Goal: Obtain resource: Obtain resource

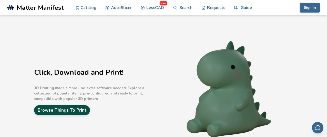
click at [57, 112] on link "Browse Things To Print" at bounding box center [62, 110] width 56 height 10
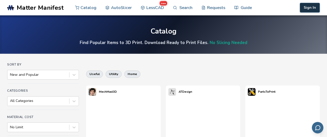
click at [309, 5] on button "Sign In" at bounding box center [310, 8] width 20 height 10
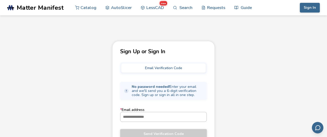
click at [132, 115] on input "* Email address" at bounding box center [164, 116] width 86 height 9
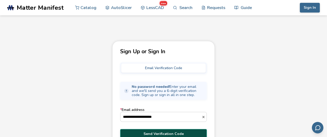
type input "**********"
click at [146, 134] on span "Send Verification Code" at bounding box center [163, 134] width 79 height 4
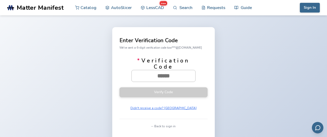
click at [158, 78] on input "* Verification Code" at bounding box center [164, 75] width 64 height 11
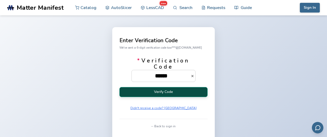
type input "******"
click at [157, 94] on button "Verify Code" at bounding box center [164, 92] width 88 height 10
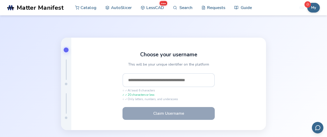
click at [162, 83] on input "text" at bounding box center [169, 80] width 92 height 14
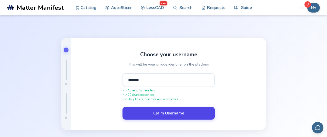
type input "*******"
click at [164, 113] on button "Claim Username" at bounding box center [169, 113] width 92 height 13
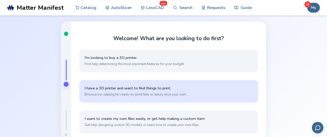
click at [181, 91] on button "I have a 3D printer and want to find things to print. Browse our catalog for re…" at bounding box center [169, 91] width 179 height 22
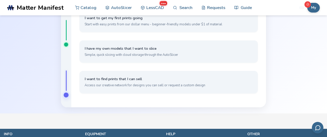
scroll to position [40, 0]
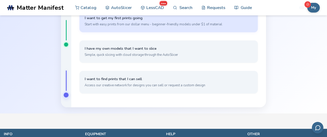
click at [191, 27] on button "I want to get my first prints going Start with easy prints from our dollar menu…" at bounding box center [169, 21] width 179 height 22
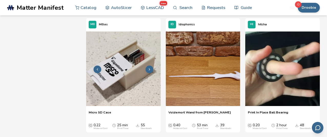
scroll to position [1024, 0]
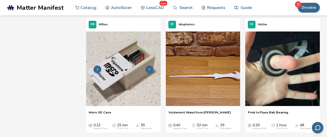
click at [151, 53] on img at bounding box center [123, 69] width 75 height 75
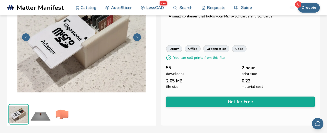
scroll to position [48, 0]
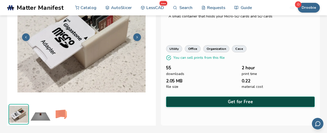
click at [172, 98] on button "Get for Free" at bounding box center [240, 101] width 149 height 11
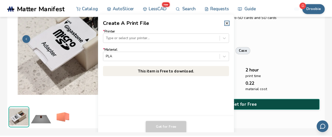
scroll to position [47, 0]
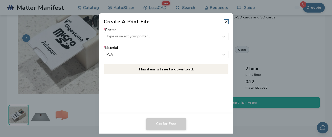
click at [156, 36] on div at bounding box center [161, 36] width 110 height 5
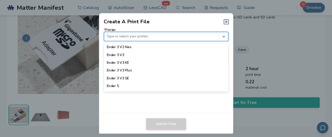
scroll to position [363, 0]
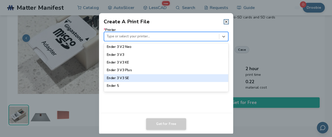
click at [132, 76] on div "Ender 3 V3 SE" at bounding box center [166, 78] width 124 height 8
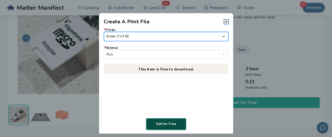
click at [156, 123] on button "Get for Free" at bounding box center [166, 125] width 40 height 12
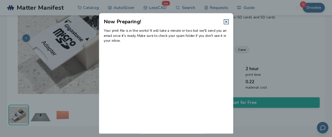
click at [77, 110] on dialog "Now Preparing! Your print file is in the works! It will take a minute or two bu…" at bounding box center [165, 68] width 315 height 130
click at [228, 21] on header "Now Preparing!" at bounding box center [166, 19] width 134 height 12
click at [226, 21] on icon at bounding box center [226, 22] width 4 height 4
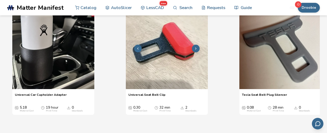
scroll to position [0, 0]
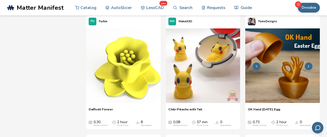
scroll to position [8561, 0]
click at [282, 77] on img at bounding box center [283, 65] width 75 height 75
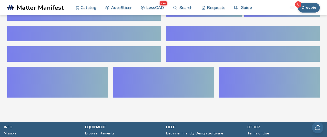
scroll to position [19, 0]
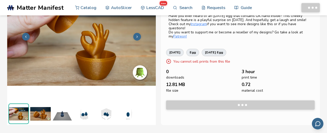
scroll to position [48, 0]
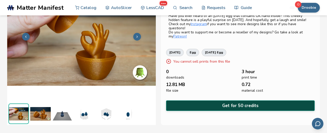
click at [190, 103] on button "Get for 50 credits" at bounding box center [240, 105] width 149 height 11
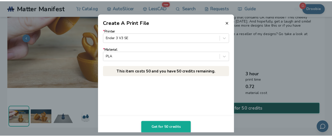
scroll to position [47, 0]
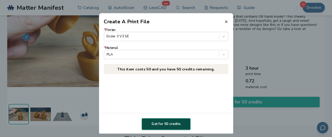
click at [159, 126] on button "Get for 50 credits" at bounding box center [166, 125] width 49 height 12
